Goal: Task Accomplishment & Management: Use online tool/utility

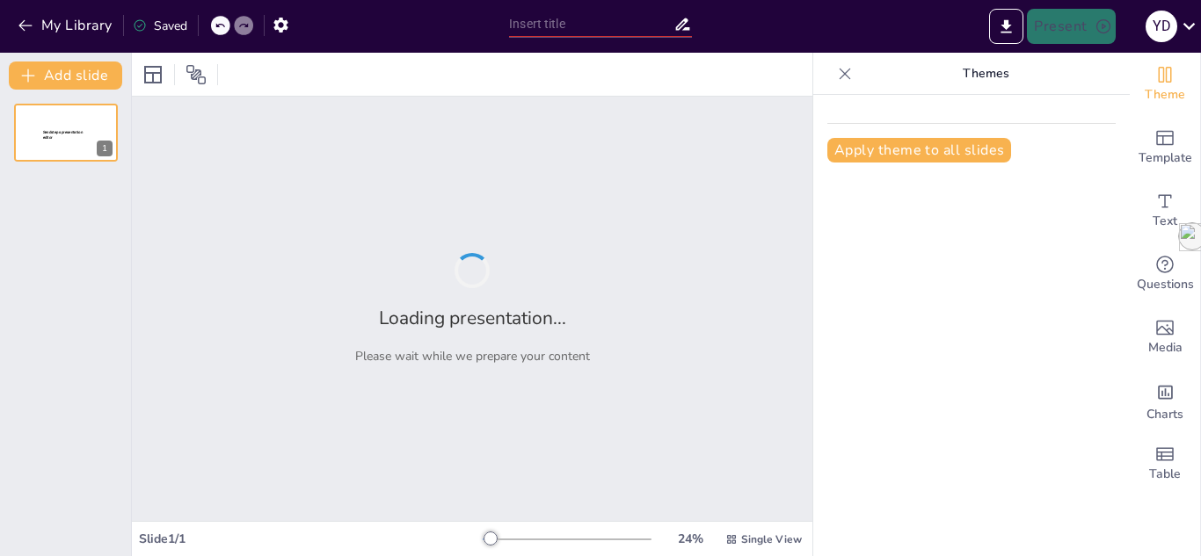
type input "Estructura Modular de la Nivelación Pedagógica: Un Enfoque Integral para el Des…"
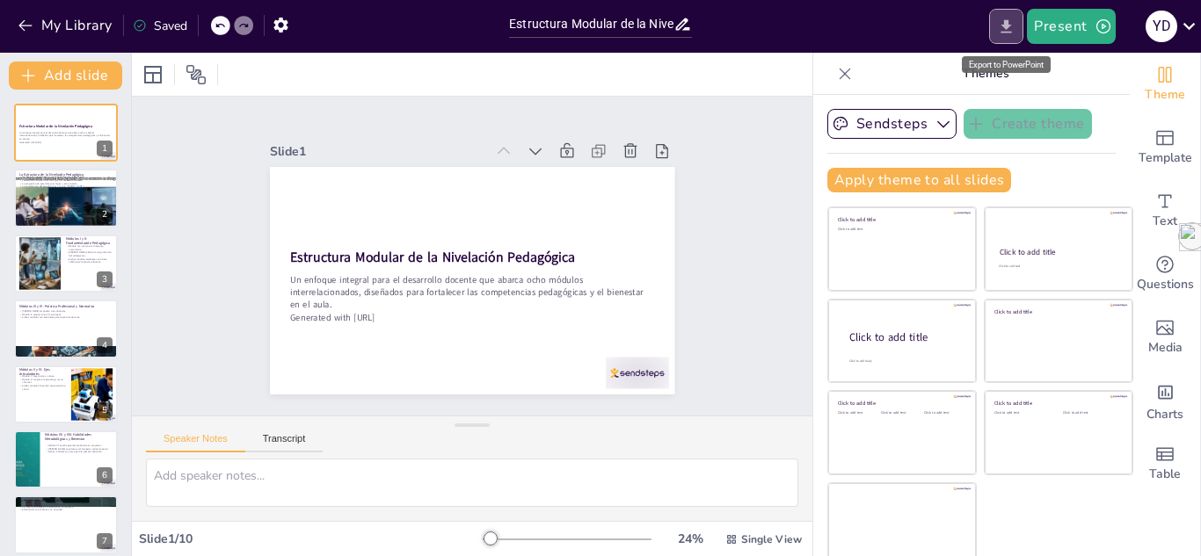
click at [1004, 38] on button "Export to PowerPoint" at bounding box center [1006, 26] width 34 height 35
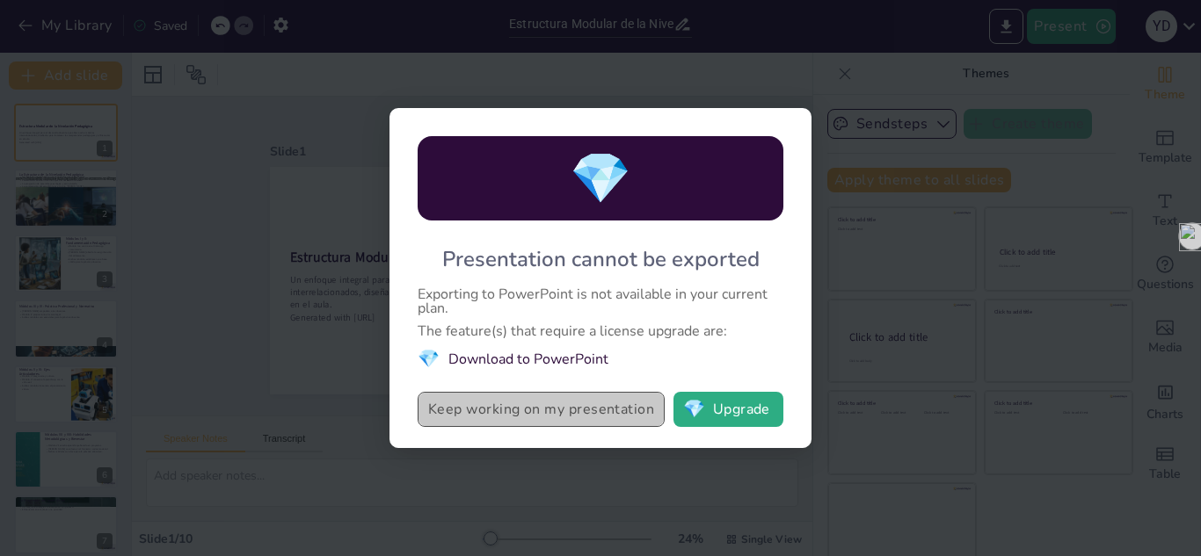
click at [588, 406] on button "Keep working on my presentation" at bounding box center [541, 409] width 247 height 35
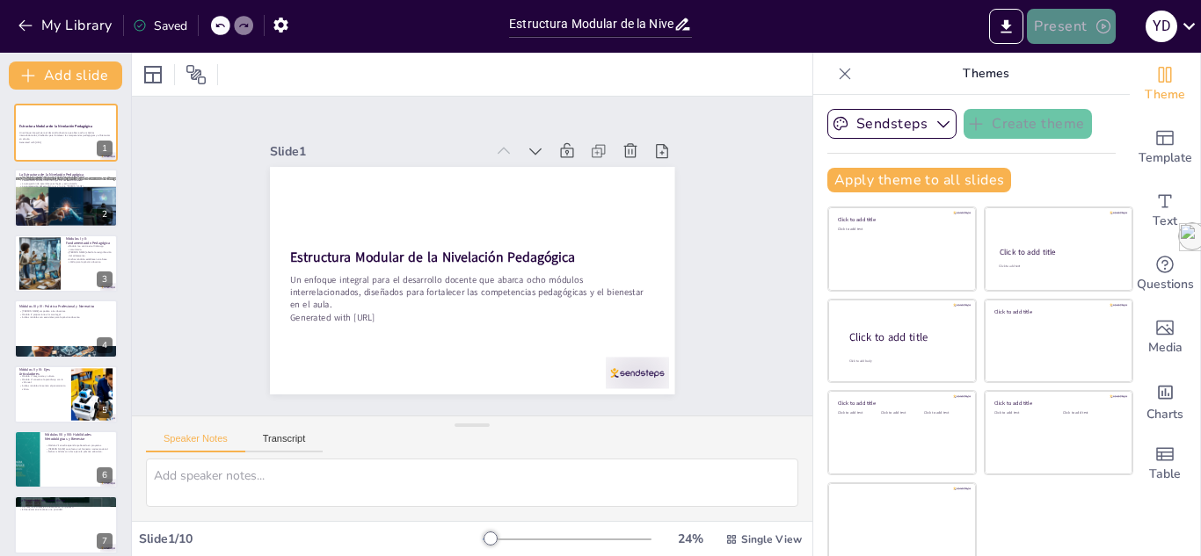
click at [1091, 19] on button "Present" at bounding box center [1071, 26] width 88 height 35
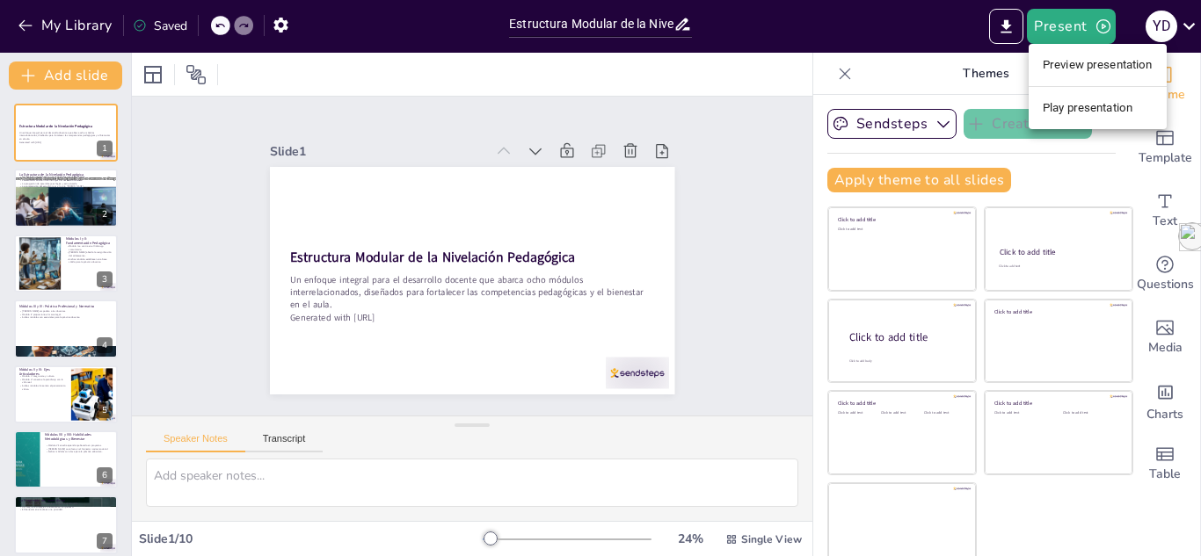
click at [1010, 24] on div at bounding box center [600, 278] width 1201 height 556
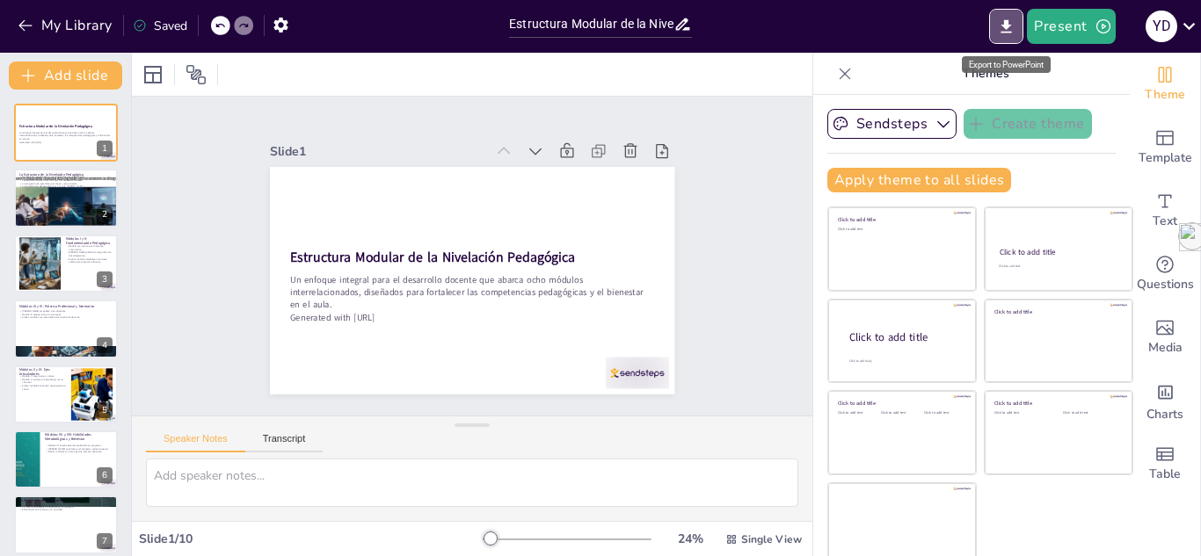
click at [1010, 24] on icon "Export to PowerPoint" at bounding box center [1006, 25] width 11 height 13
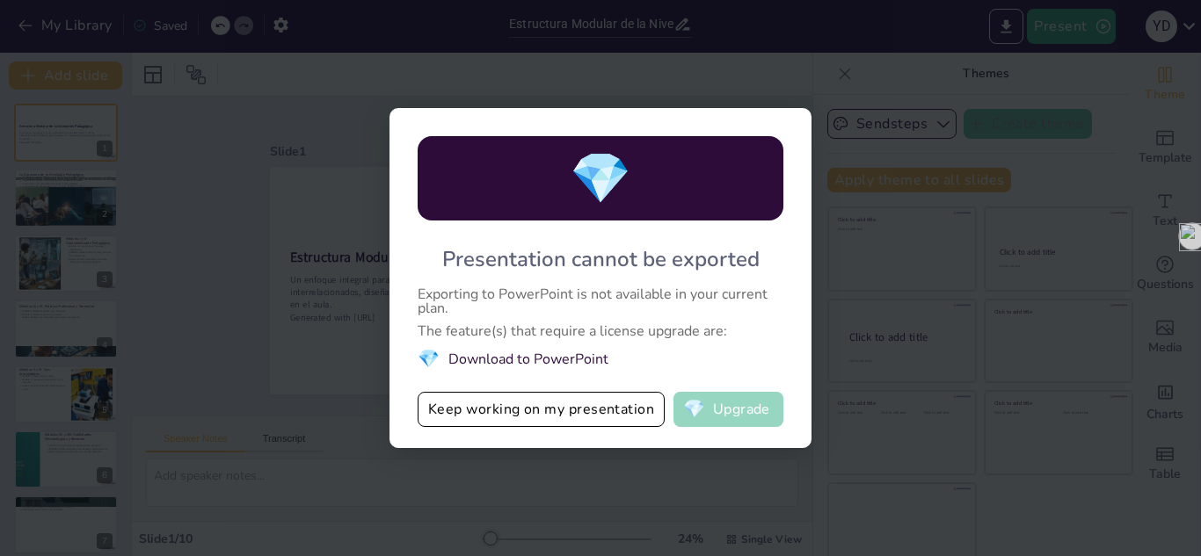
click at [716, 403] on button "💎 Upgrade" at bounding box center [728, 409] width 110 height 35
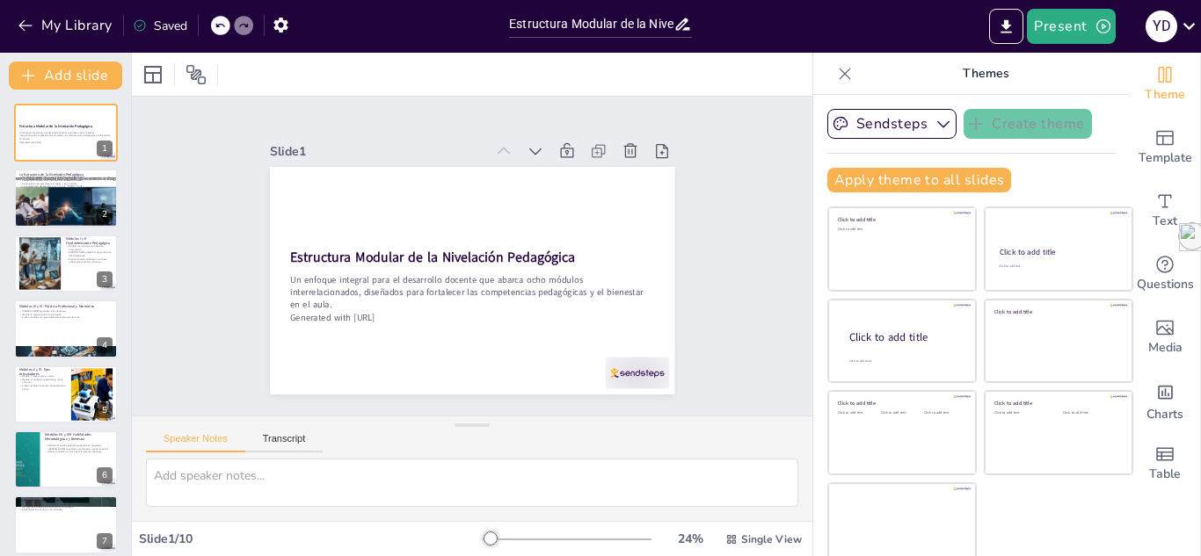
scroll to position [208, 0]
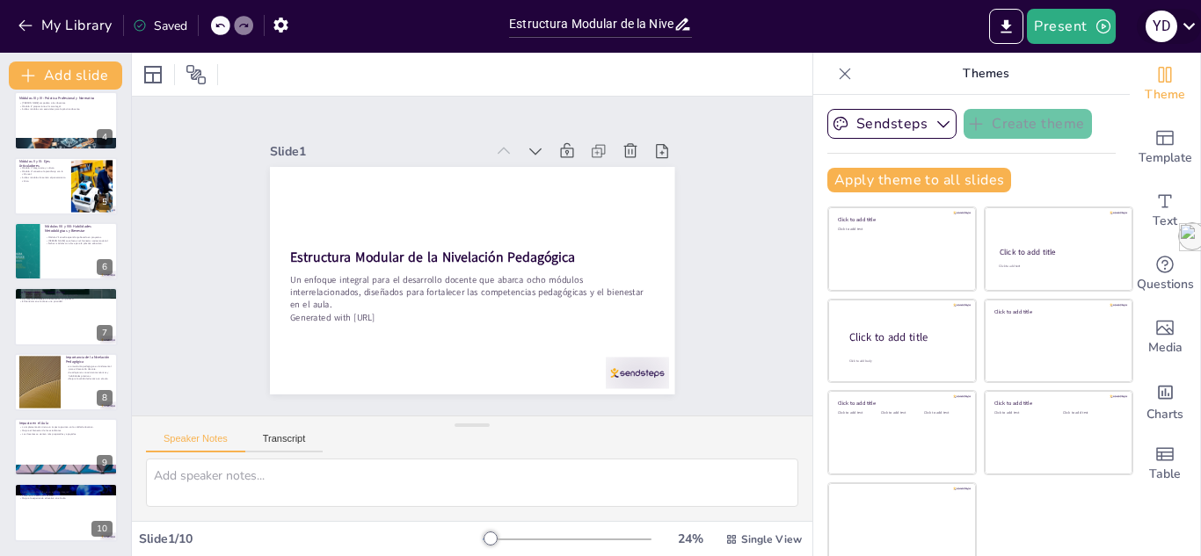
click at [1190, 29] on icon at bounding box center [1189, 26] width 24 height 24
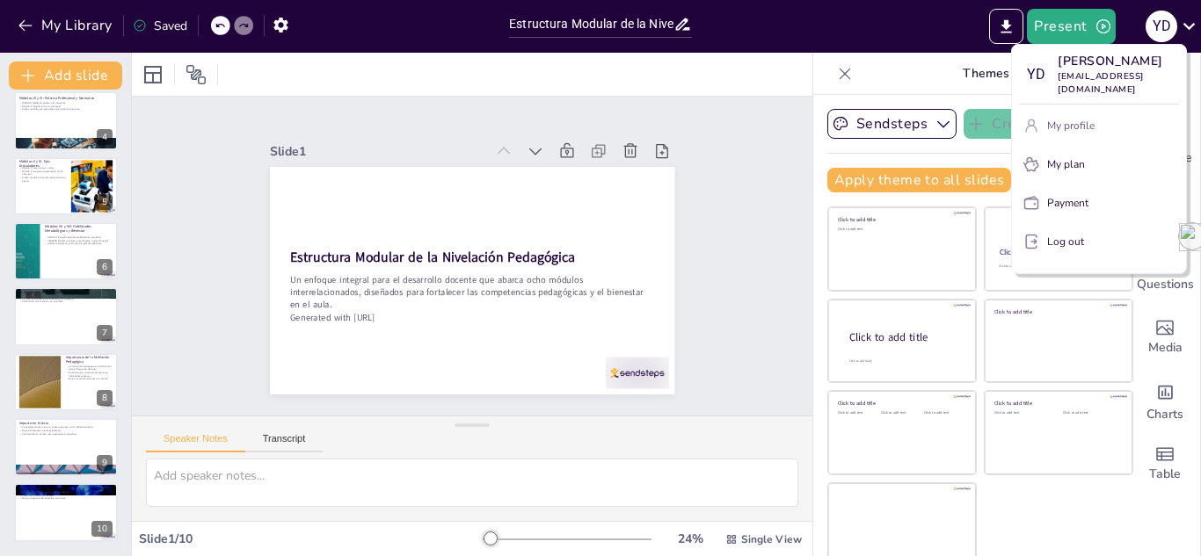
click at [1089, 130] on p "My profile" at bounding box center [1070, 126] width 47 height 16
